Goal: Information Seeking & Learning: Learn about a topic

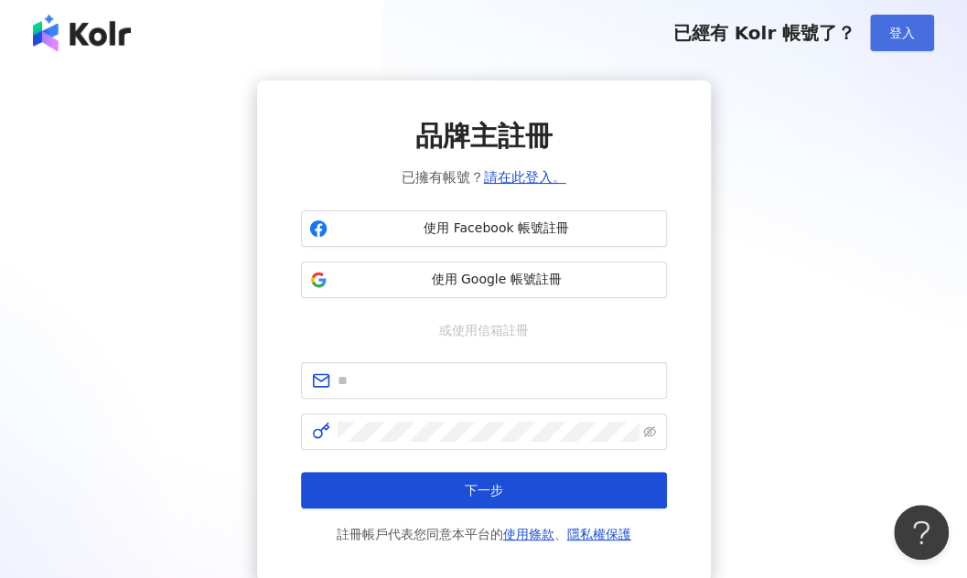
click at [901, 26] on span "登入" at bounding box center [902, 33] width 26 height 15
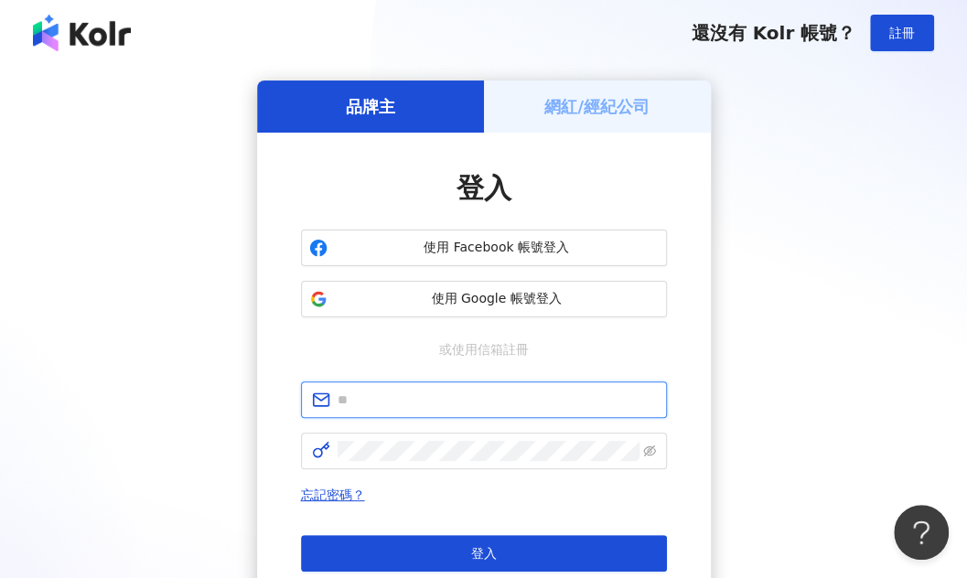
click at [477, 399] on input "text" at bounding box center [497, 400] width 318 height 20
type input "*"
click at [513, 405] on input "**********" at bounding box center [497, 400] width 318 height 20
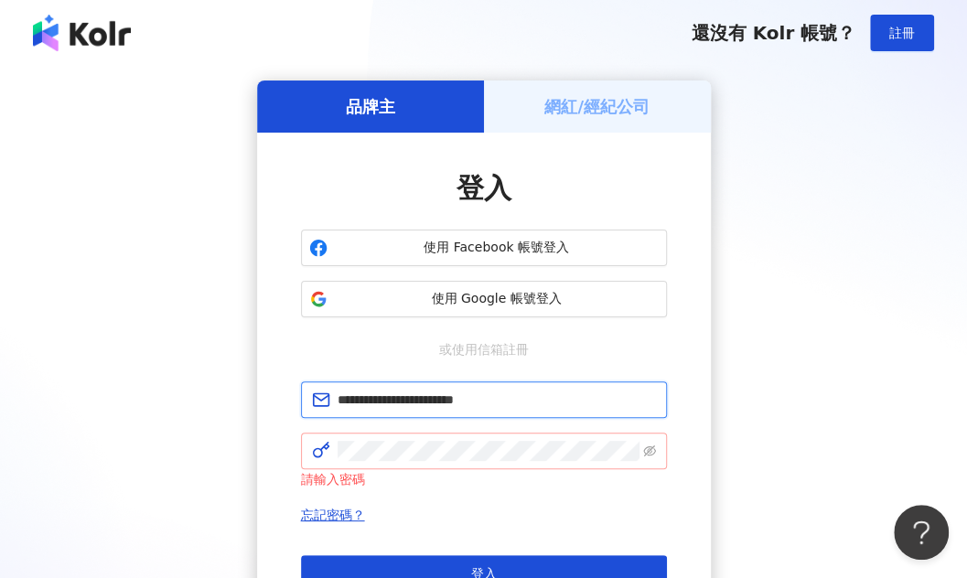
type input "**********"
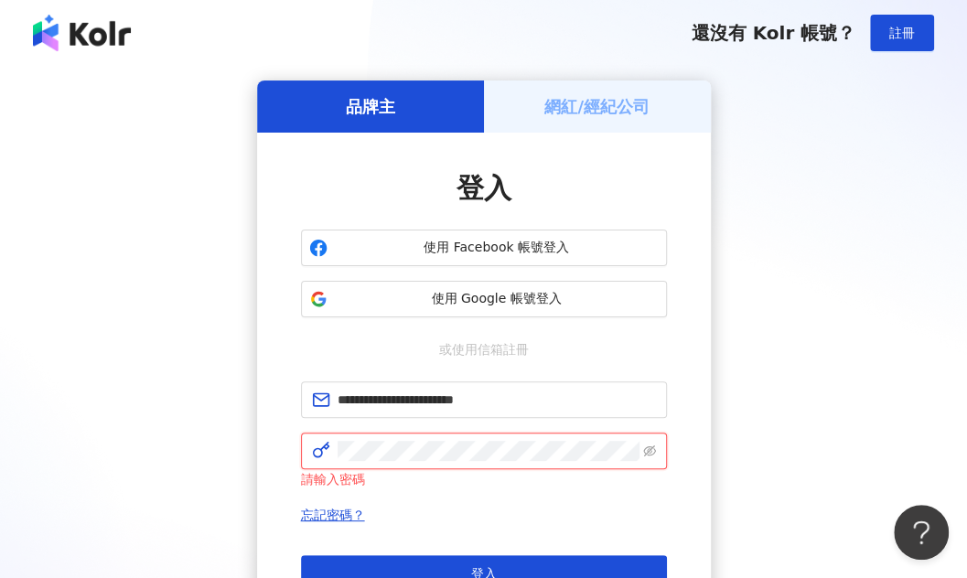
click button "登入" at bounding box center [484, 573] width 366 height 37
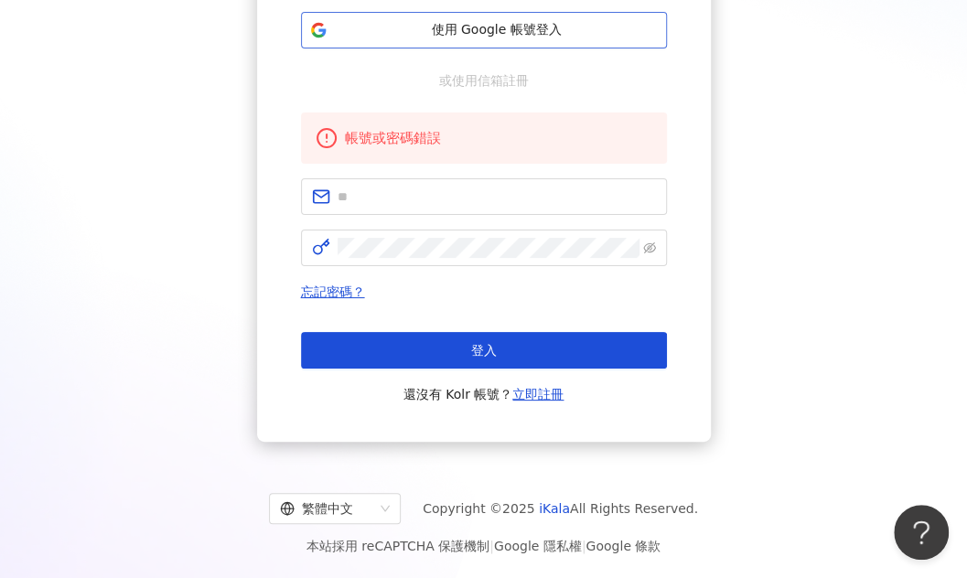
scroll to position [200, 0]
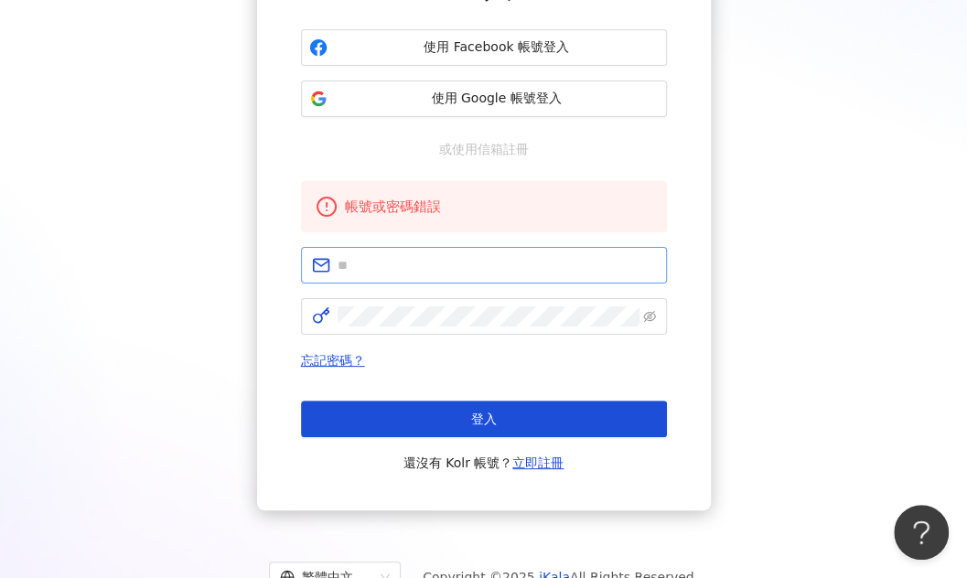
click at [490, 276] on span at bounding box center [484, 265] width 366 height 37
click at [459, 259] on input "text" at bounding box center [497, 265] width 318 height 20
type input "**********"
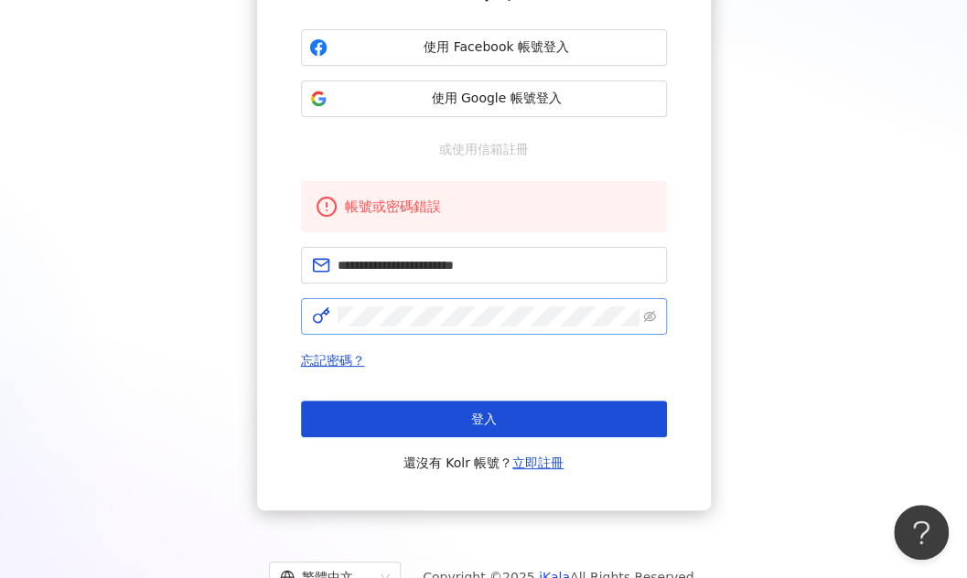
click at [642, 304] on span at bounding box center [484, 316] width 366 height 37
click at [648, 313] on icon "eye-invisible" at bounding box center [649, 316] width 13 height 13
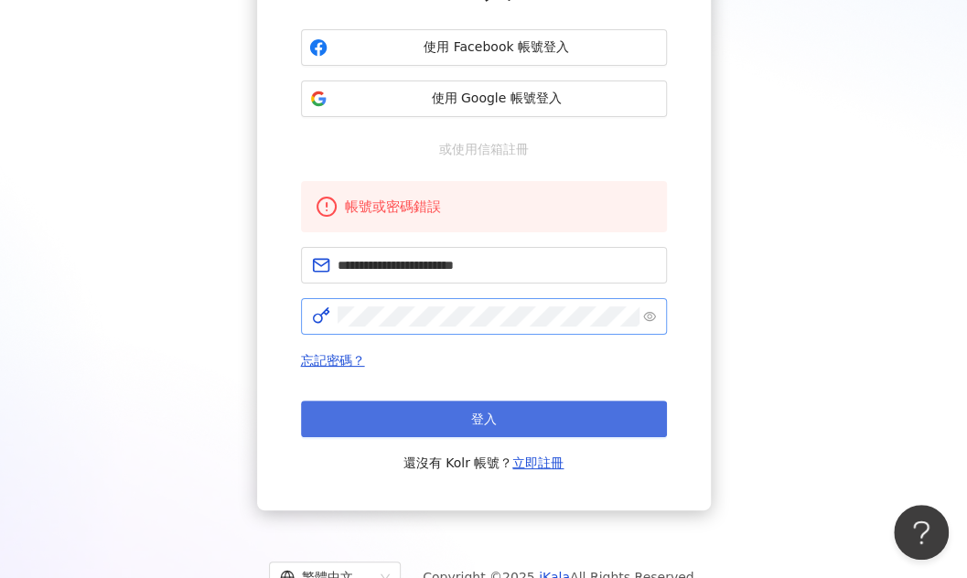
click at [546, 425] on button "登入" at bounding box center [484, 419] width 366 height 37
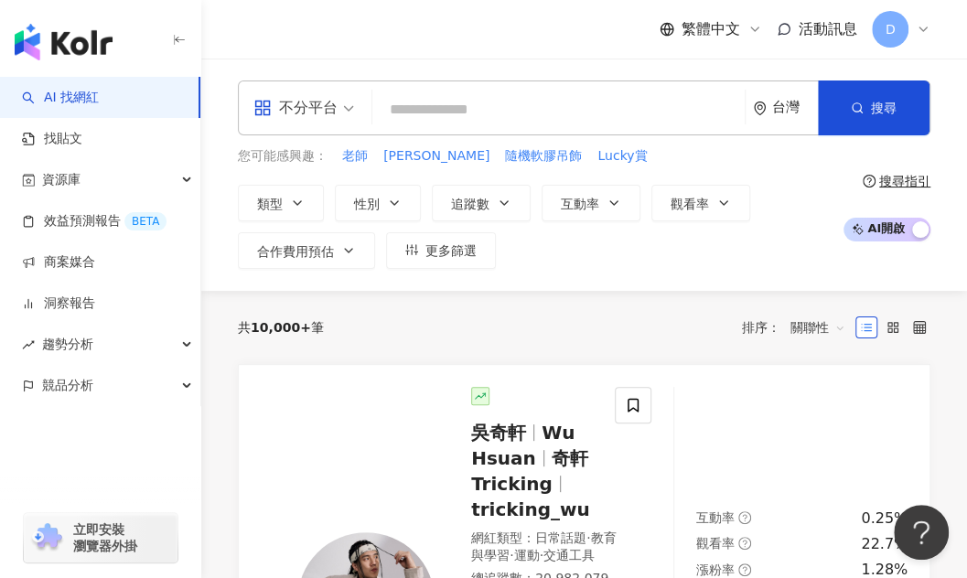
click at [453, 123] on input "search" at bounding box center [559, 109] width 358 height 35
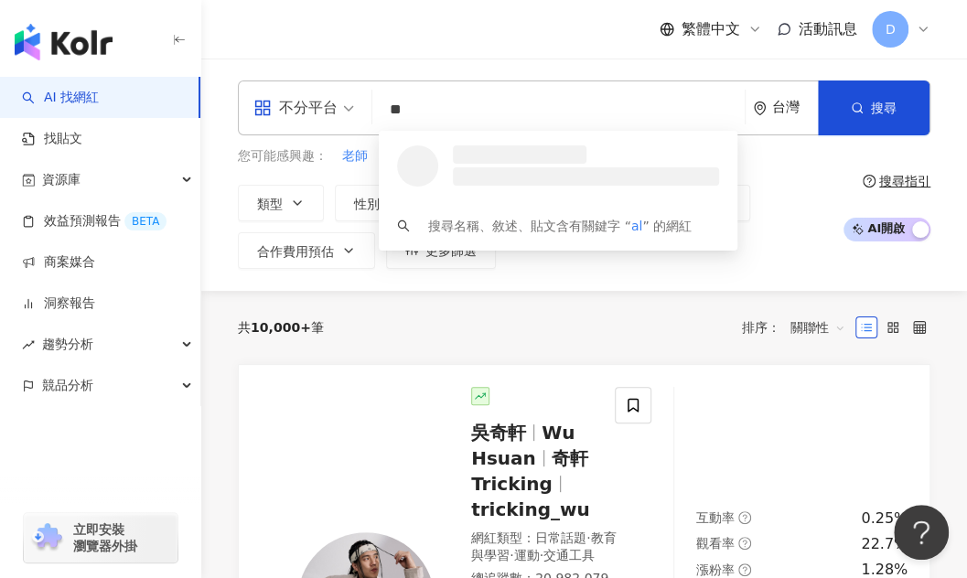
type input "*"
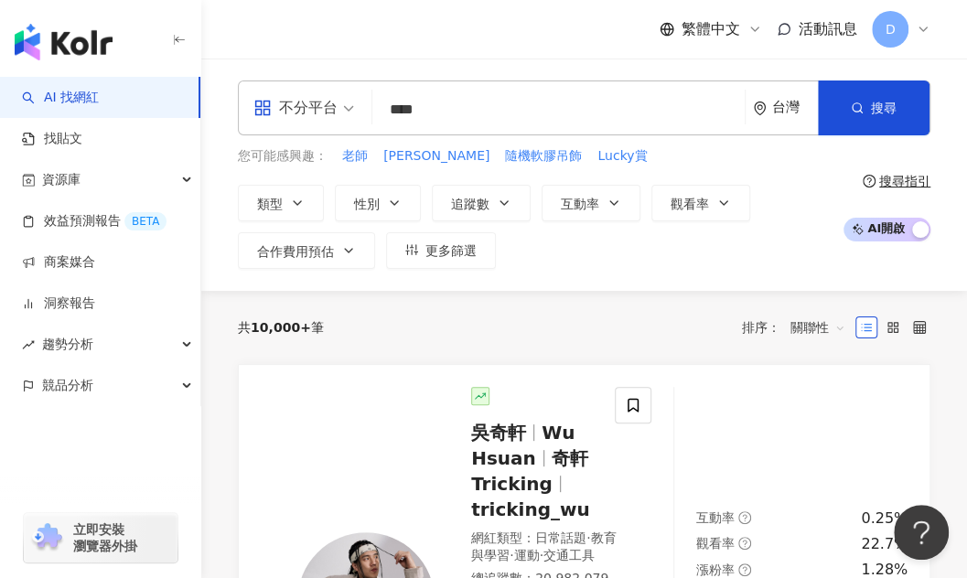
type input "****"
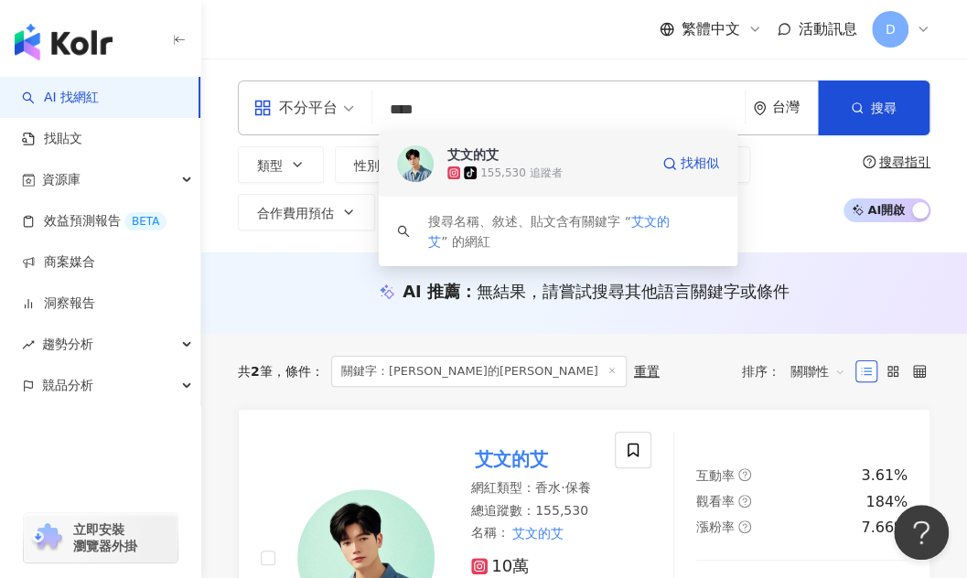
click at [503, 163] on span "艾文的艾" at bounding box center [547, 154] width 201 height 18
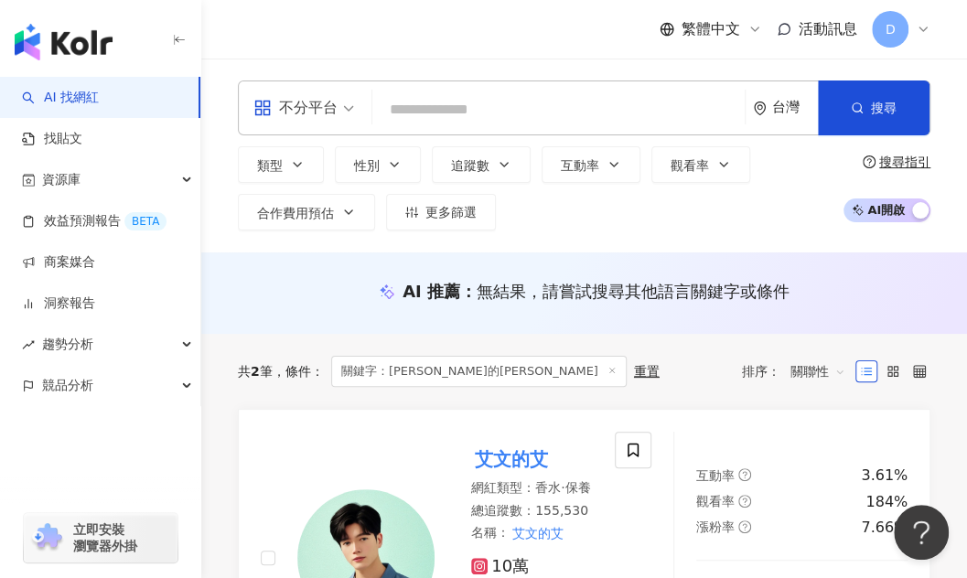
click at [453, 120] on input "search" at bounding box center [559, 109] width 358 height 35
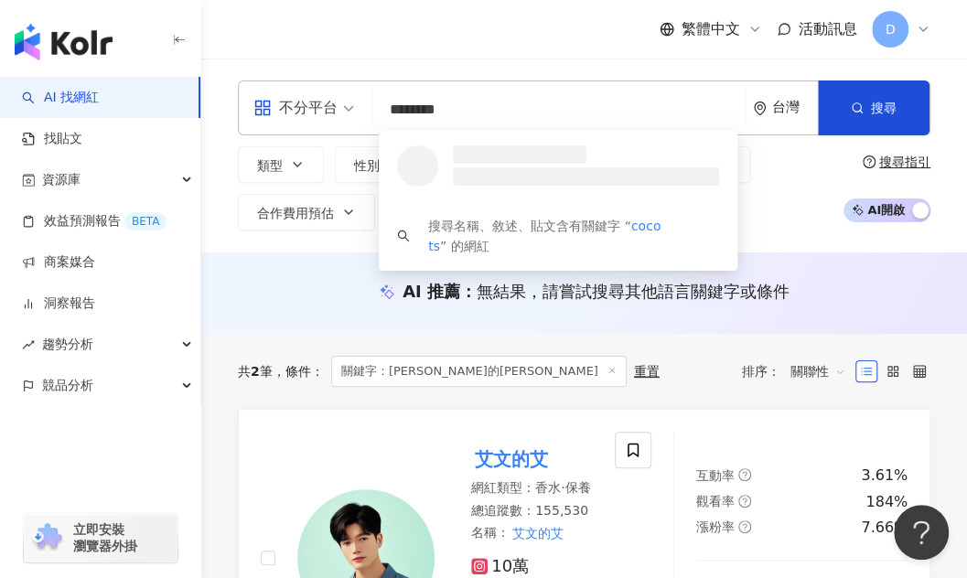
type input "*********"
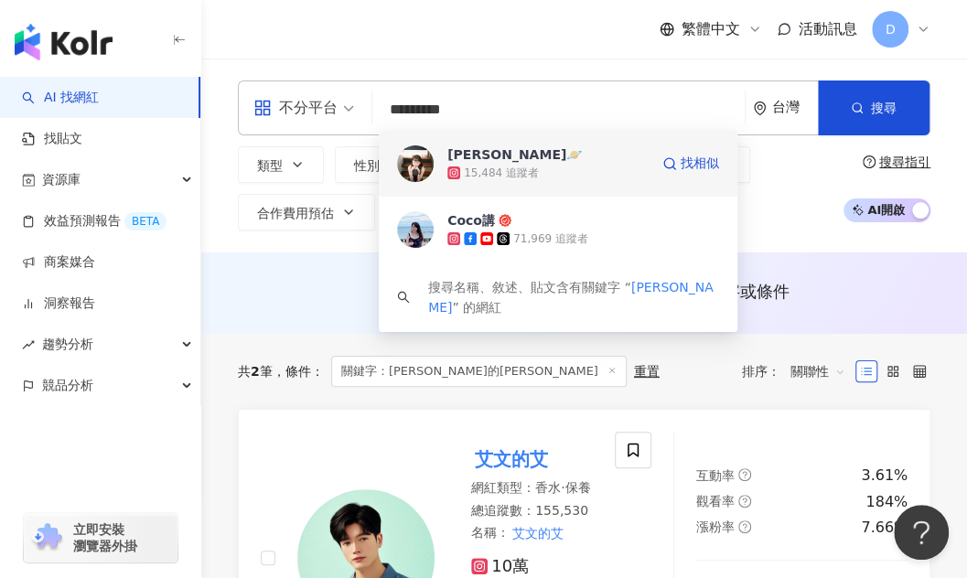
click at [565, 158] on span "COCO TSAI🪐" at bounding box center [547, 154] width 201 height 18
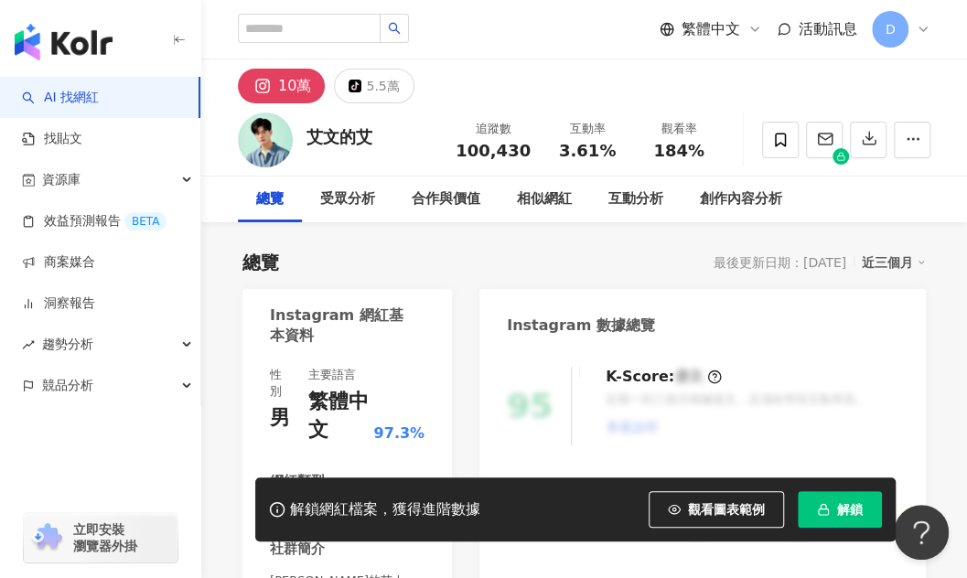
click at [848, 502] on span "解鎖" at bounding box center [850, 509] width 26 height 15
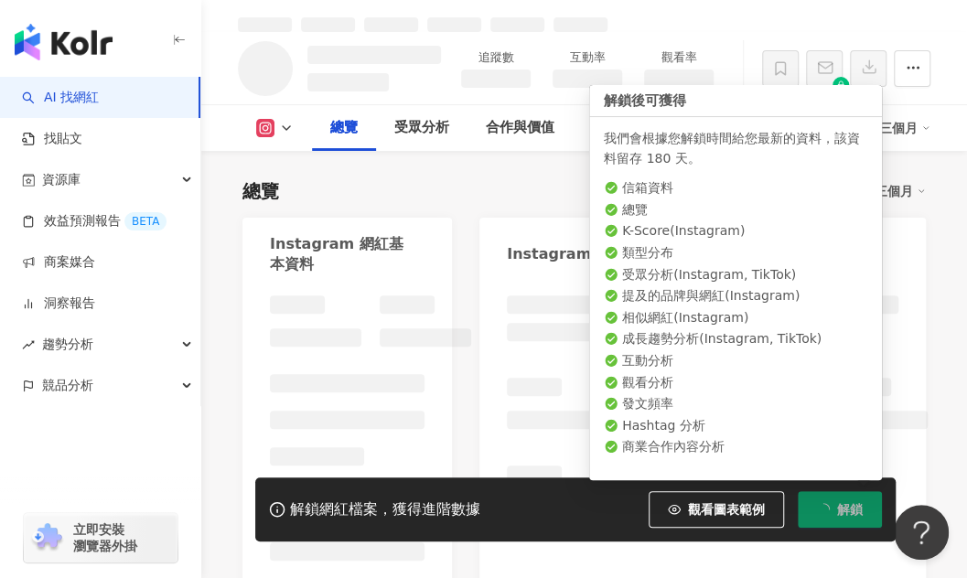
scroll to position [91, 0]
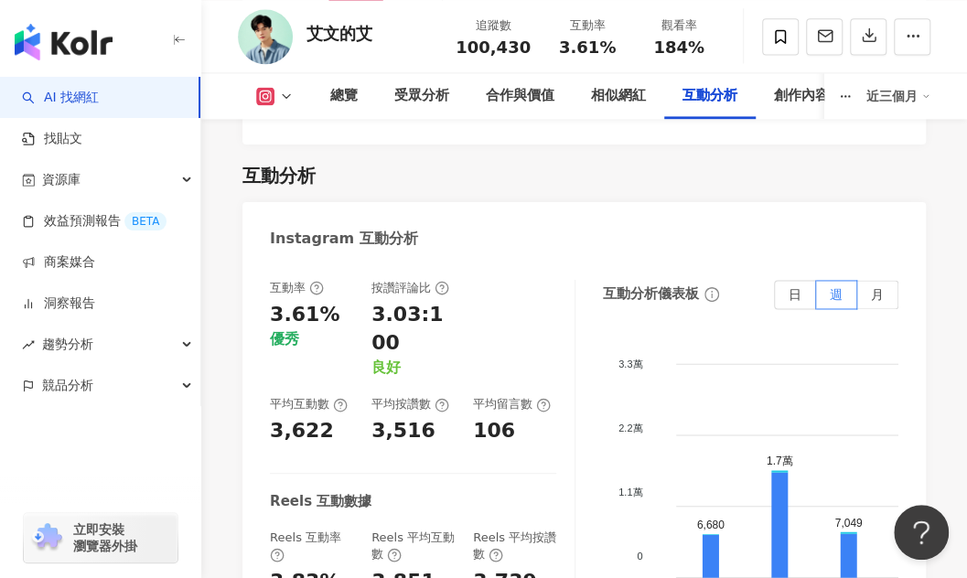
scroll to position [3952, 0]
click at [556, 472] on div "互動率 3.61% 優秀 按讚評論比 3.03:100 良好 平均互動數 3,622 平均按讚數 3,516 平均留言數 106 Reels 互動數據 Ree…" at bounding box center [423, 489] width 306 height 421
click at [287, 371] on div "互動率 3.61% 優秀 按讚評論比 3.03:100 良好 平均互動數 3,622 平均按讚數 3,516 平均留言數 106 Reels 互動數據 Ree…" at bounding box center [423, 489] width 306 height 421
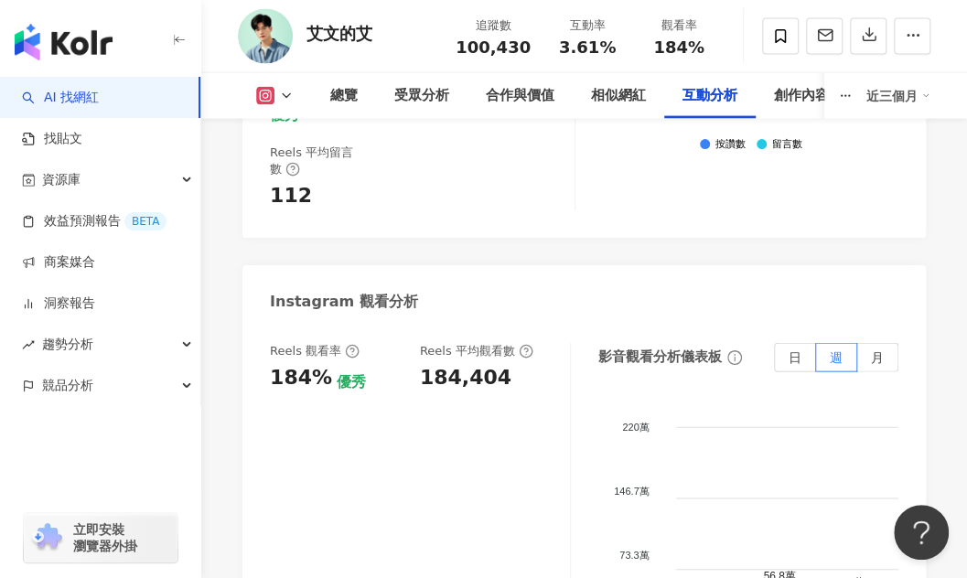
scroll to position [4443, 0]
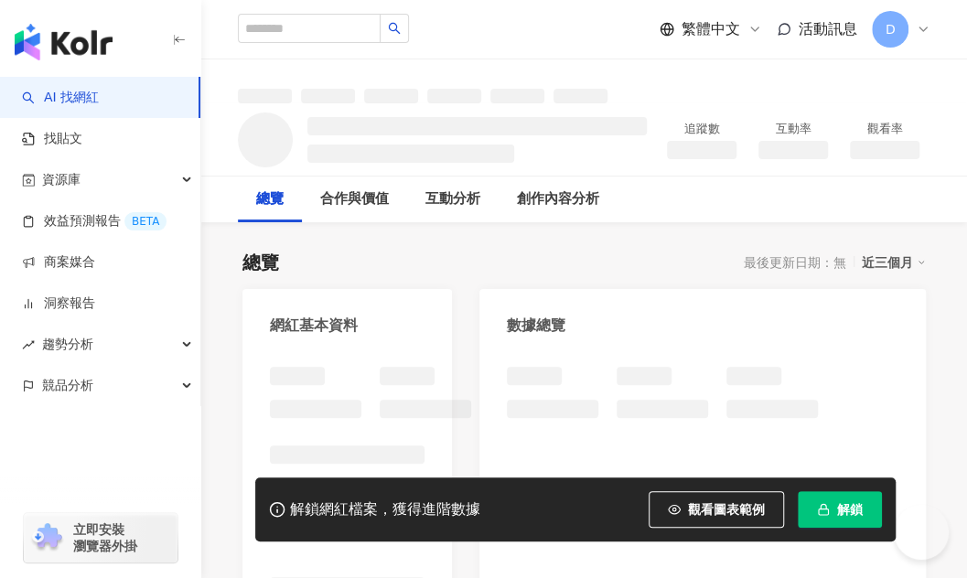
click at [839, 522] on button "解鎖" at bounding box center [840, 509] width 84 height 37
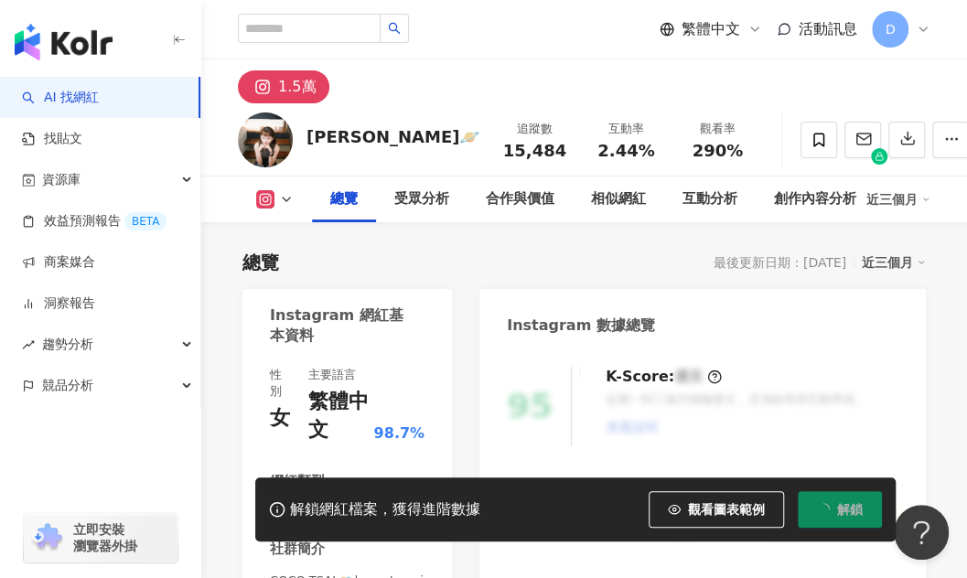
scroll to position [457, 0]
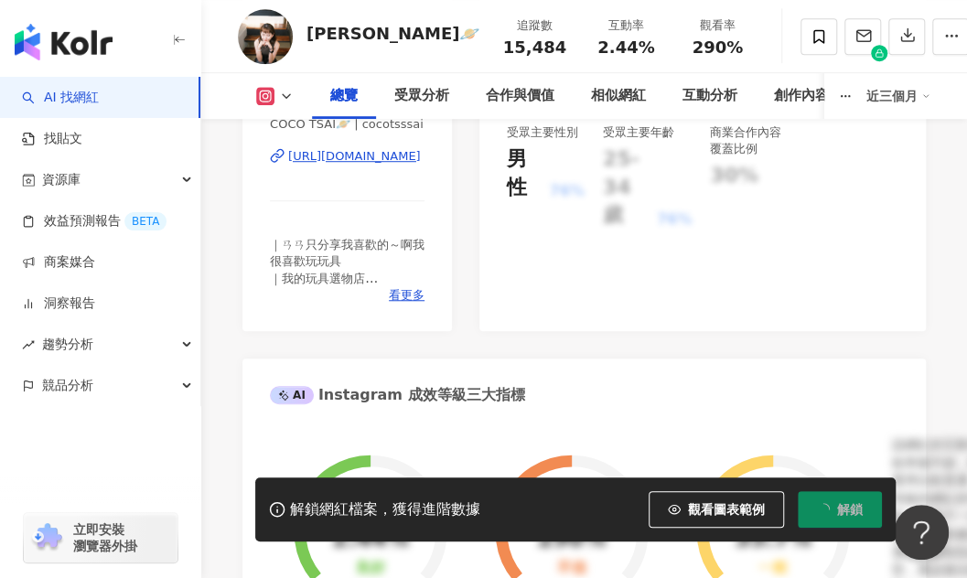
click at [380, 152] on div "https://www.instagram.com/cocotsssai/" at bounding box center [354, 156] width 133 height 16
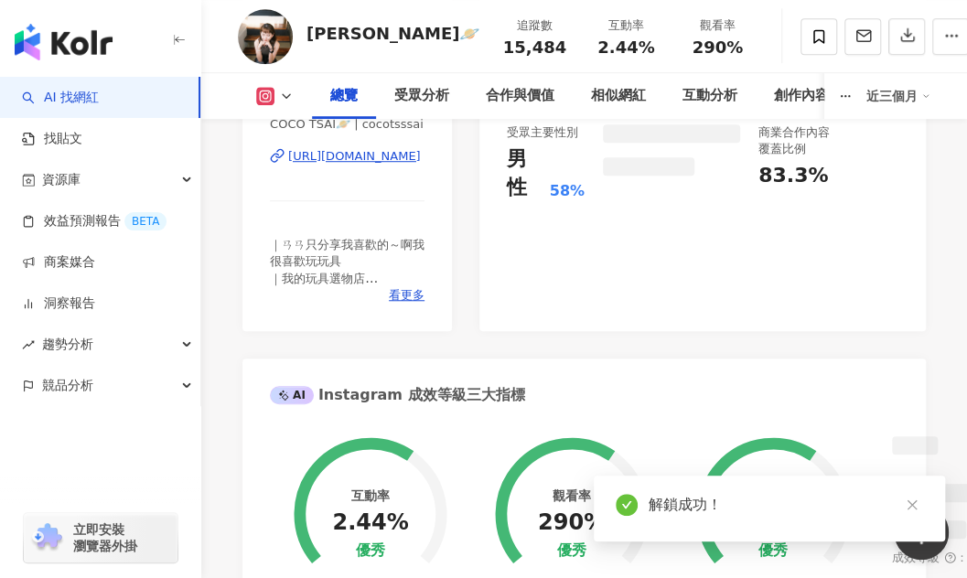
click at [88, 99] on link "AI 找網紅" at bounding box center [60, 98] width 77 height 18
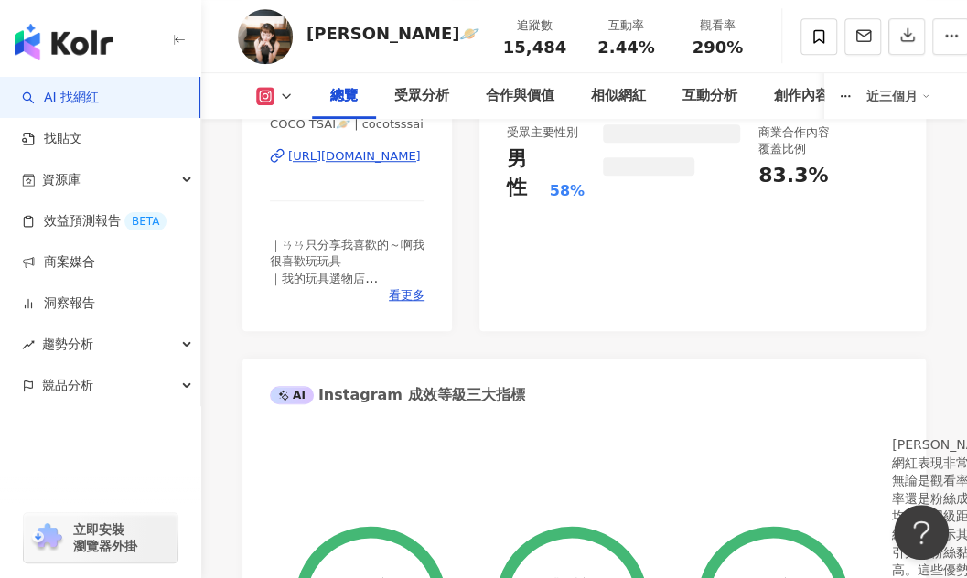
click at [99, 104] on link "AI 找網紅" at bounding box center [60, 98] width 77 height 18
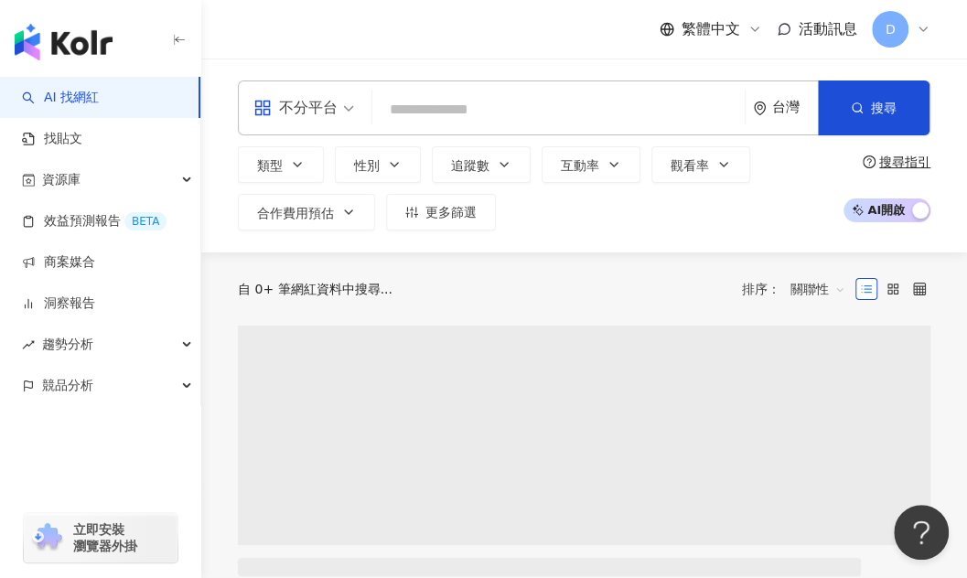
click at [423, 102] on input "search" at bounding box center [559, 109] width 358 height 35
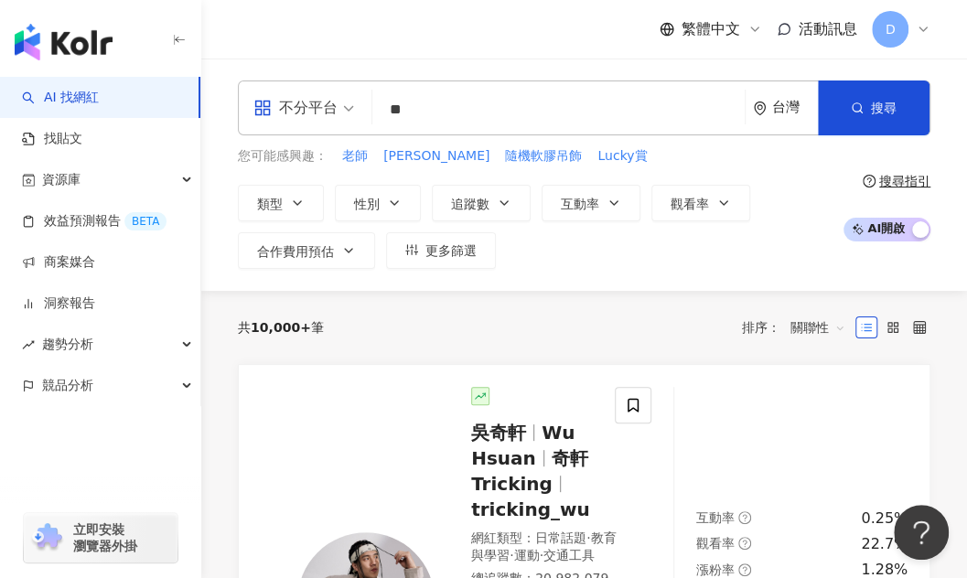
type input "*"
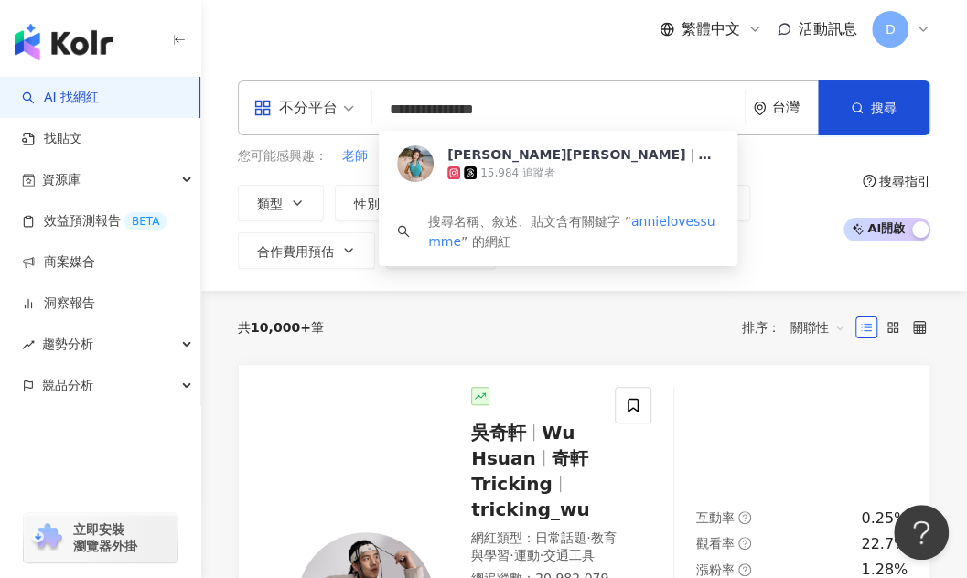
type input "**********"
click at [448, 142] on div "Annie安妮｜旅遊.生活.搞笑(story) 15,984 追蹤者 找相似" at bounding box center [558, 164] width 359 height 66
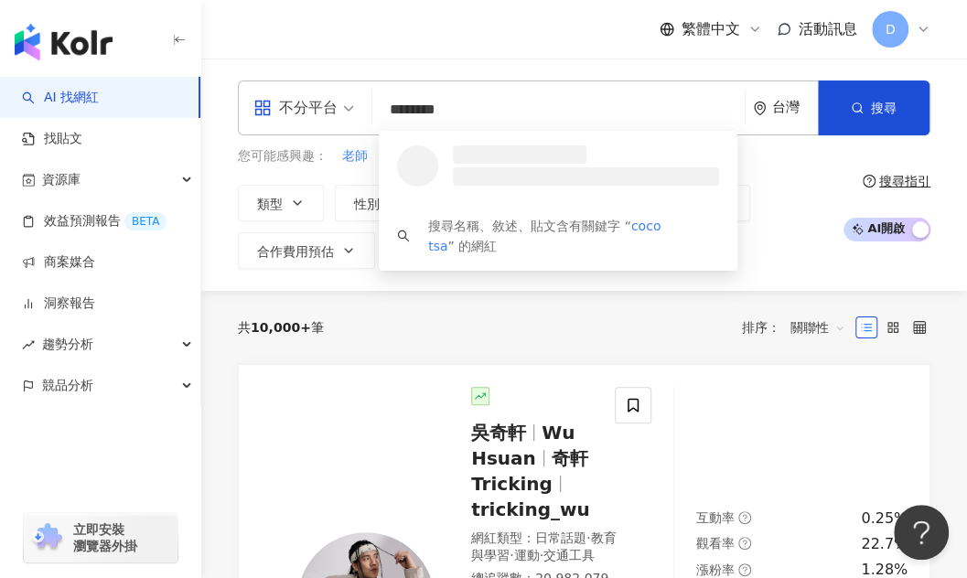
type input "*********"
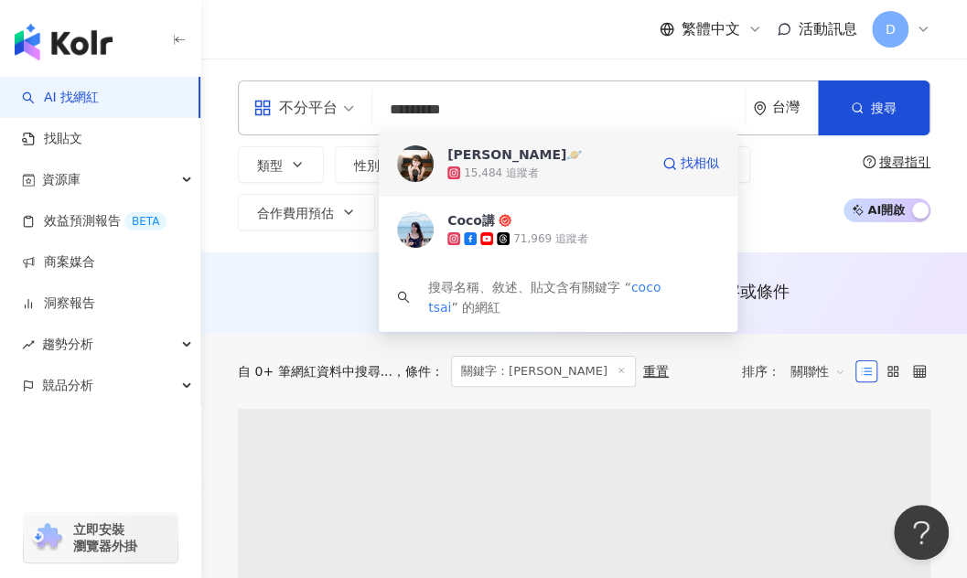
click at [513, 177] on div "15,484 追蹤者" at bounding box center [501, 174] width 75 height 16
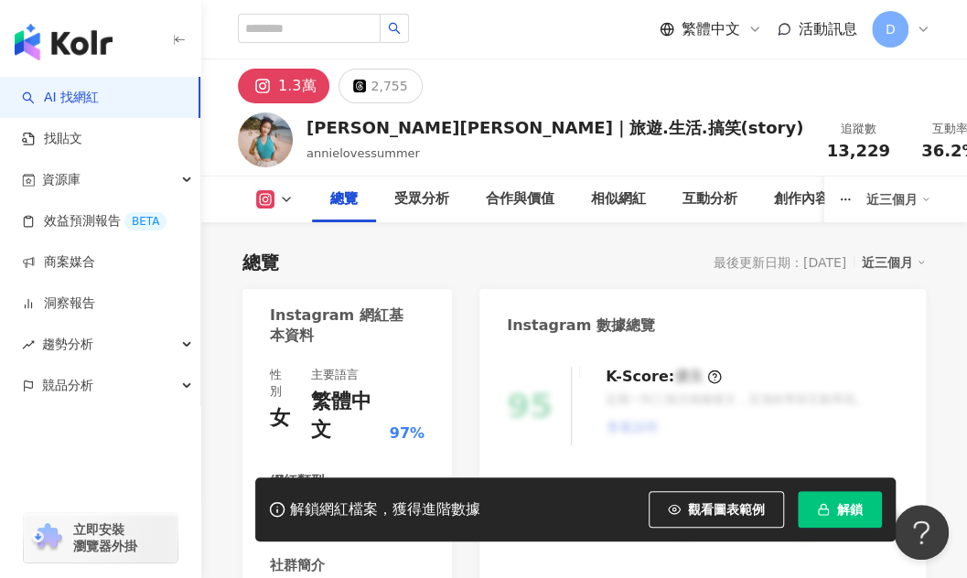
scroll to position [148, 0]
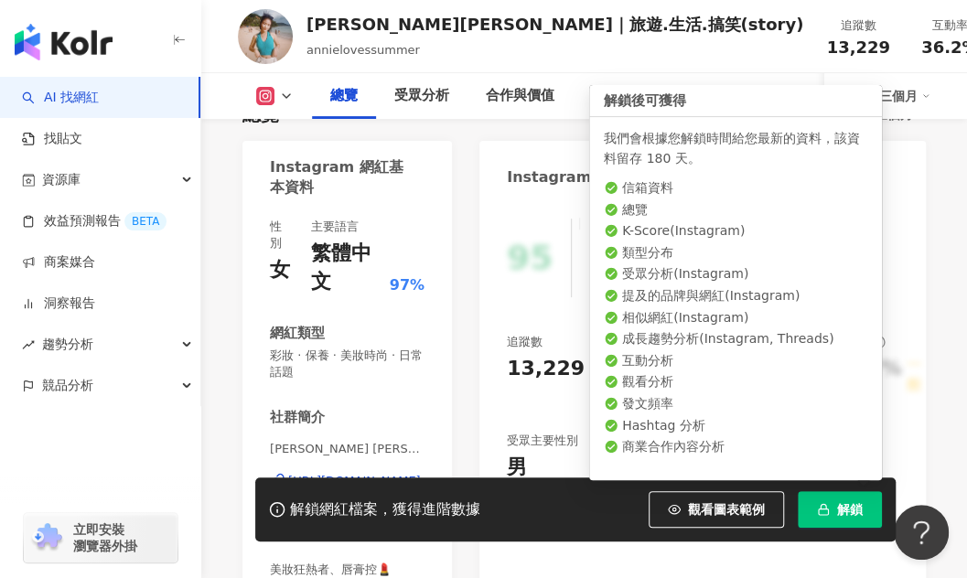
click at [818, 498] on button "解鎖" at bounding box center [840, 509] width 84 height 37
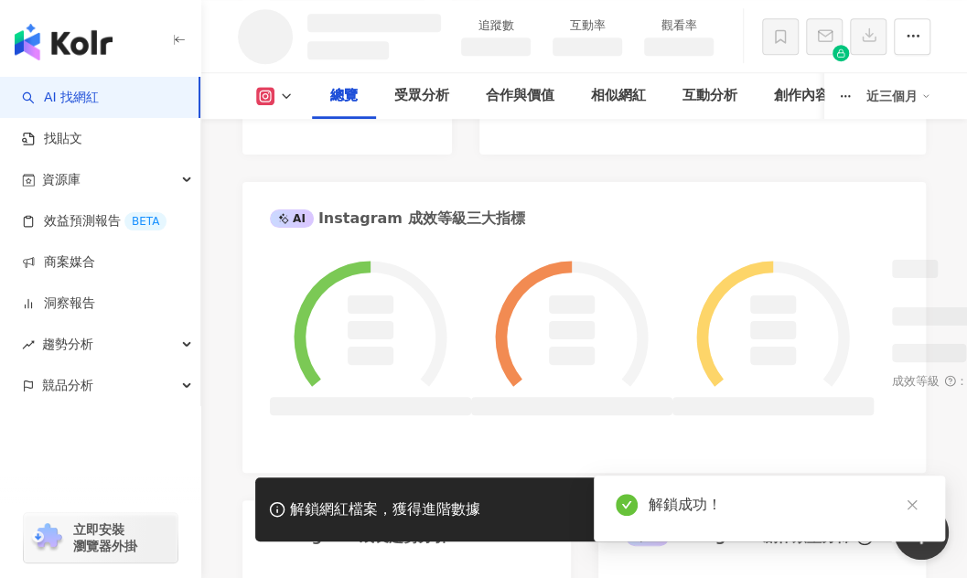
scroll to position [442, 0]
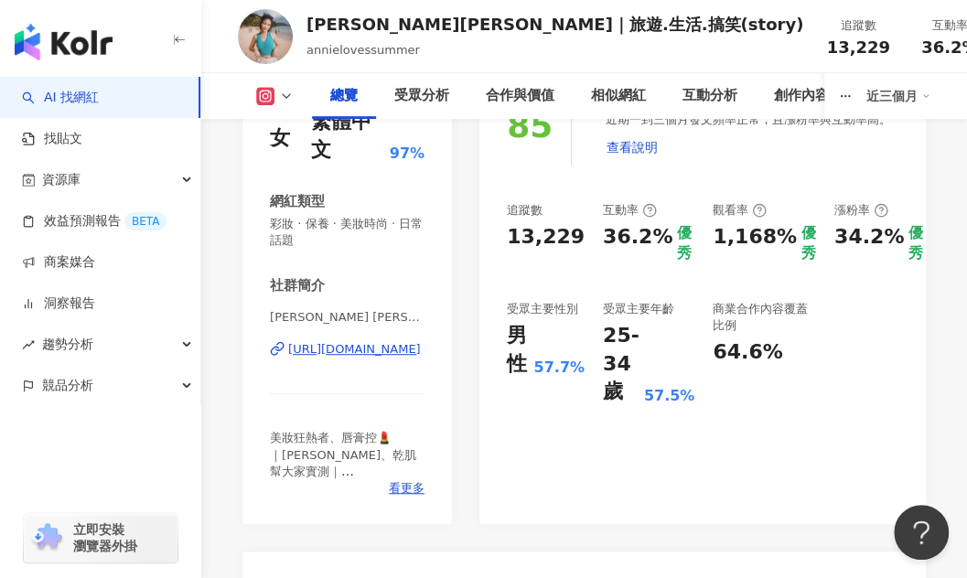
scroll to position [177, 0]
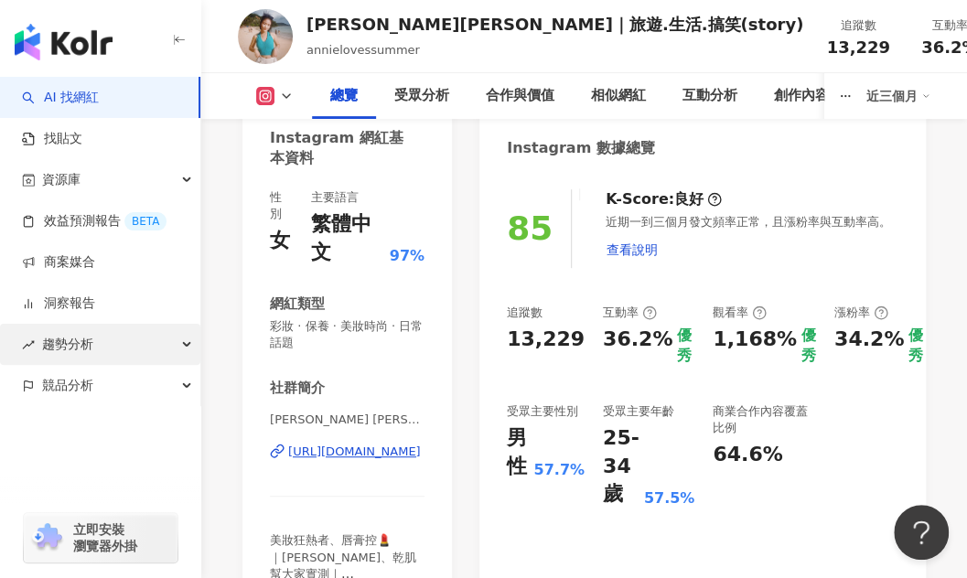
scroll to position [457, 0]
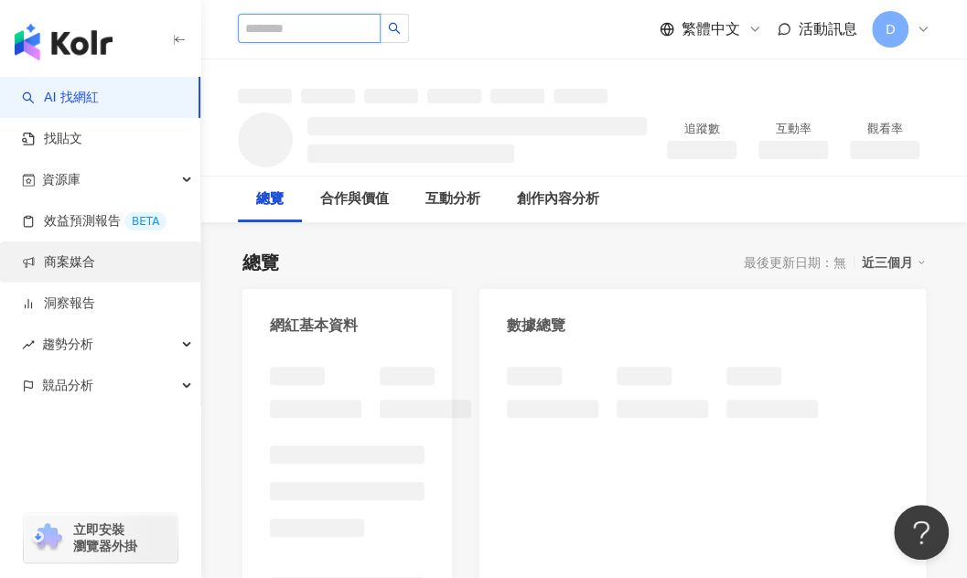
click at [329, 28] on input "search" at bounding box center [309, 28] width 143 height 29
